Goal: Transaction & Acquisition: Obtain resource

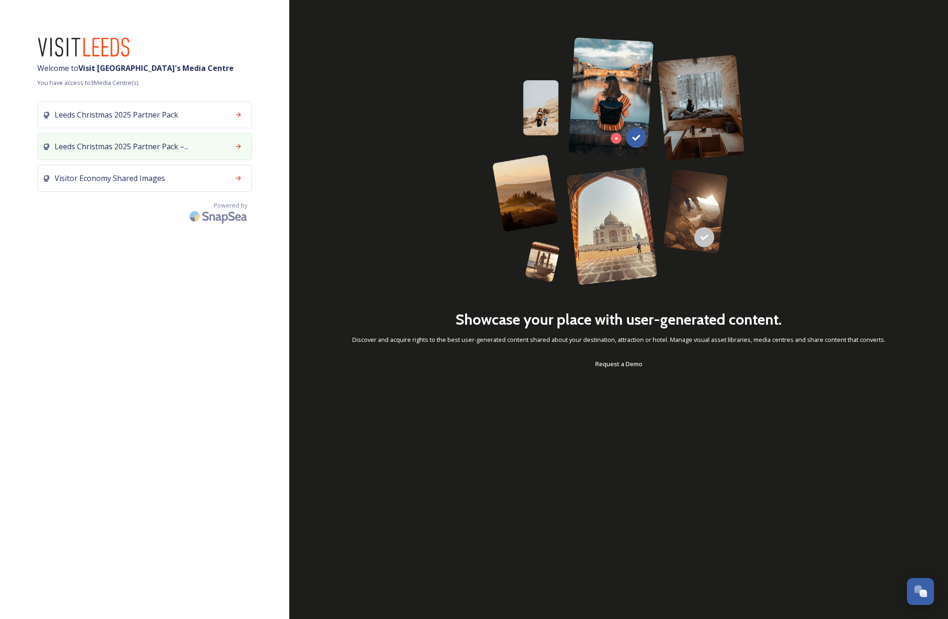
click at [233, 153] on div at bounding box center [238, 146] width 17 height 17
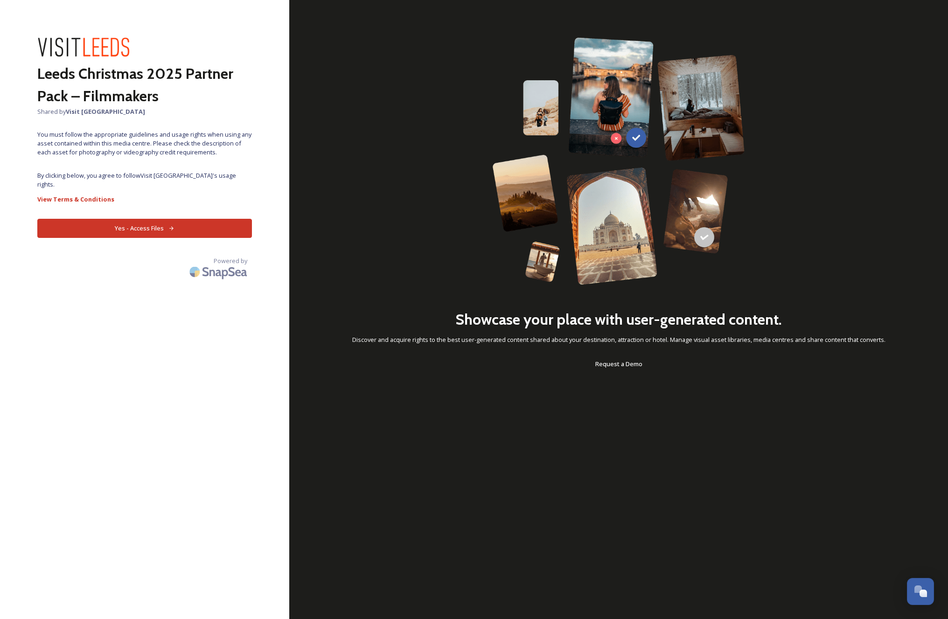
click at [211, 228] on button "Yes - Access Files" at bounding box center [144, 228] width 215 height 19
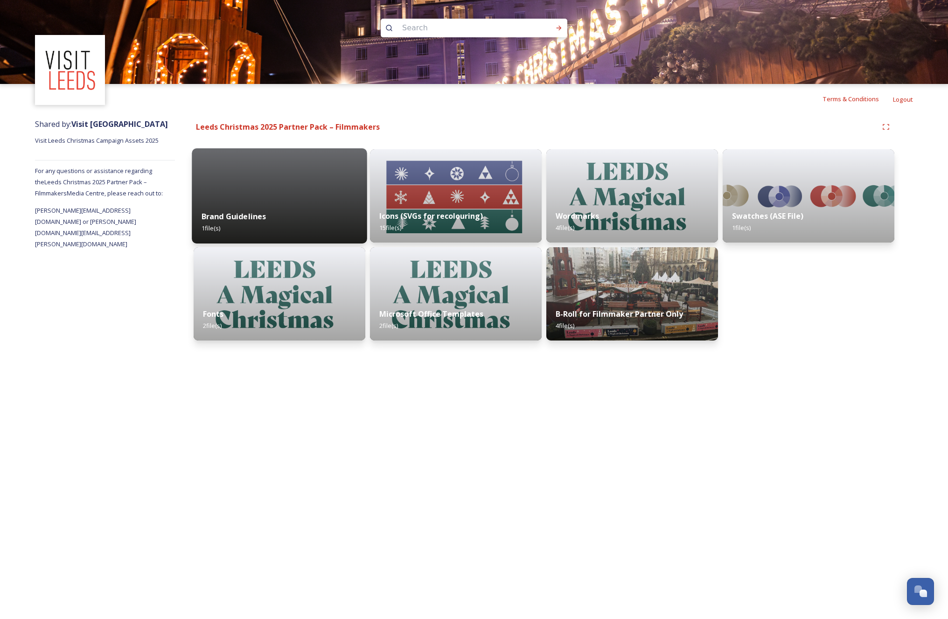
click at [270, 208] on div "Brand Guidelines 1 file(s)" at bounding box center [279, 222] width 175 height 42
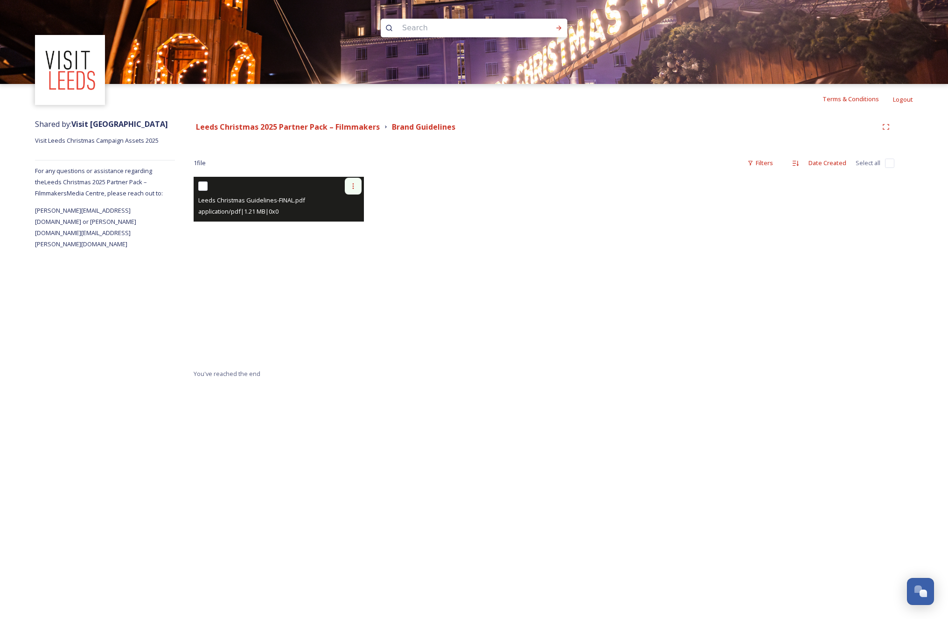
click at [354, 190] on div at bounding box center [353, 186] width 17 height 17
click at [351, 209] on span "View File" at bounding box center [340, 206] width 24 height 9
